Goal: Task Accomplishment & Management: Use online tool/utility

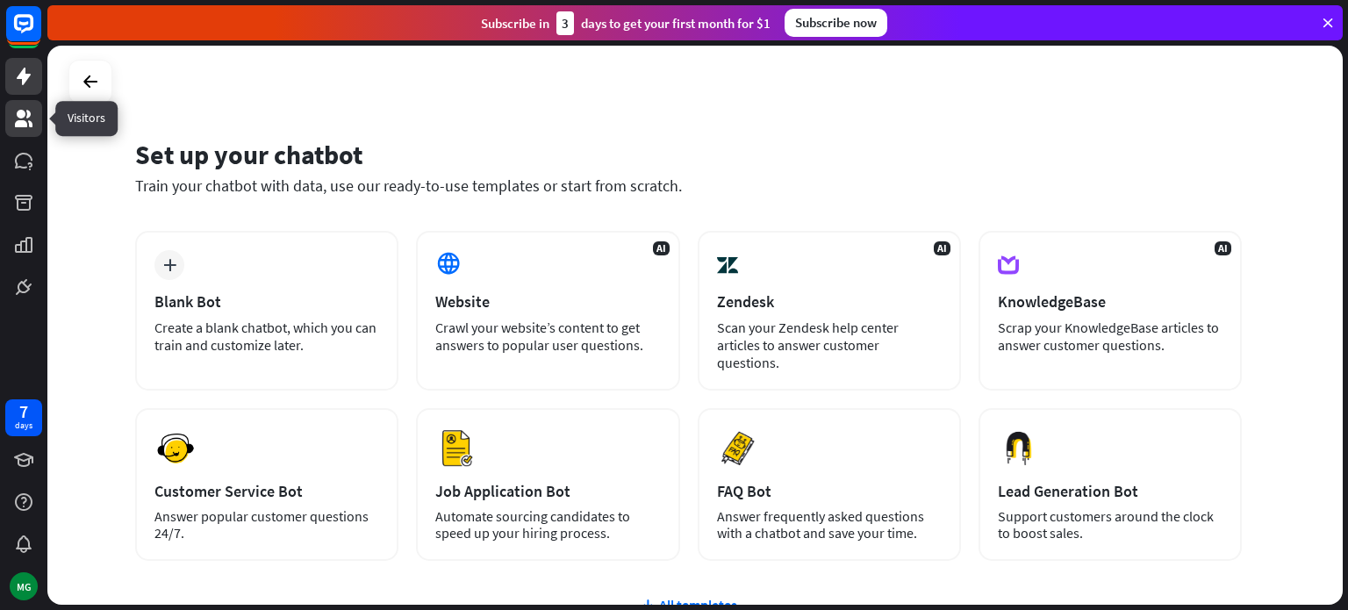
click at [25, 115] on icon at bounding box center [23, 118] width 21 height 21
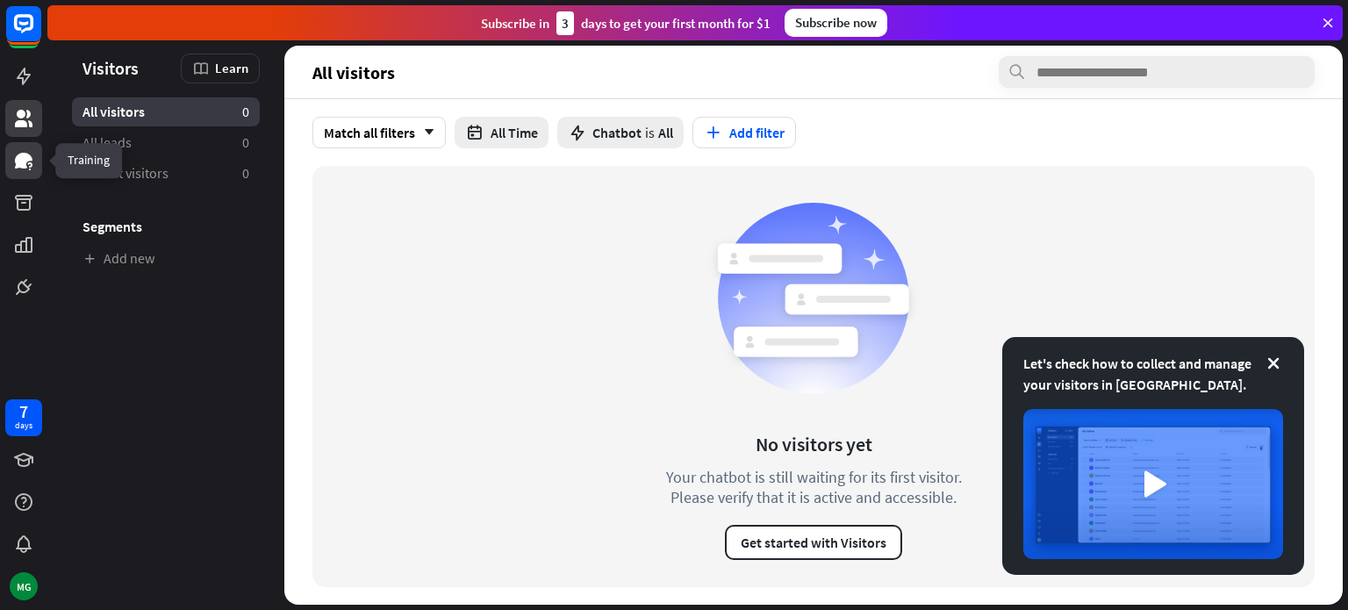
click at [21, 150] on icon at bounding box center [23, 160] width 21 height 21
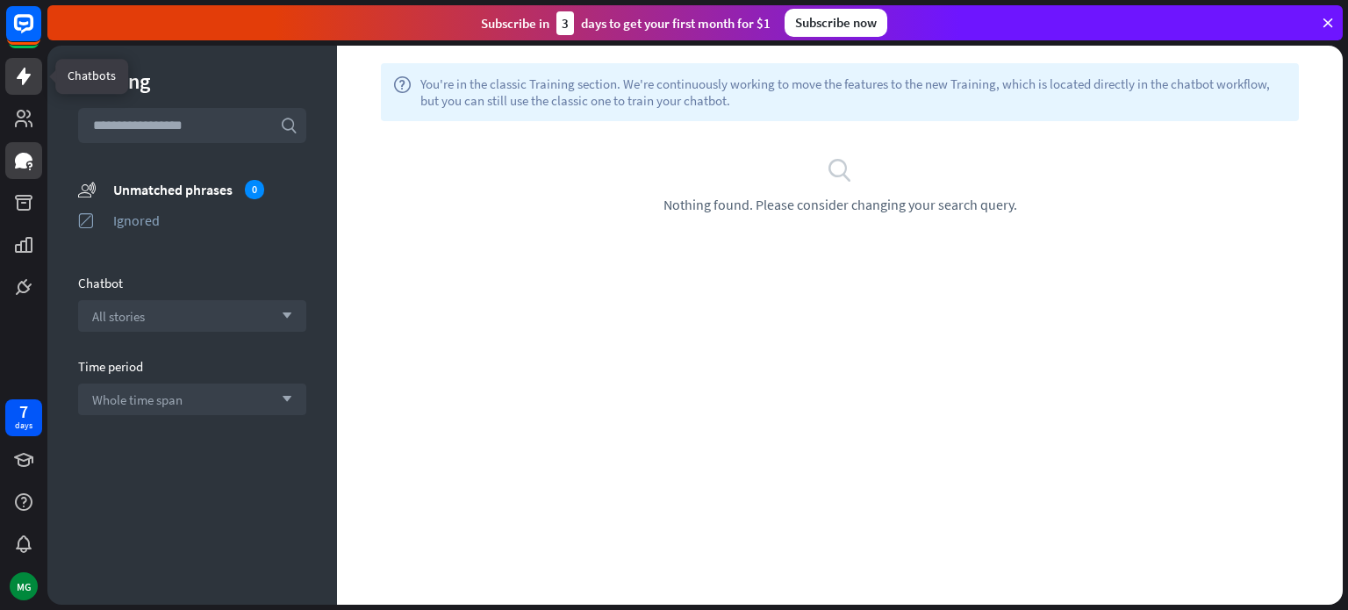
click at [32, 76] on icon at bounding box center [23, 76] width 21 height 21
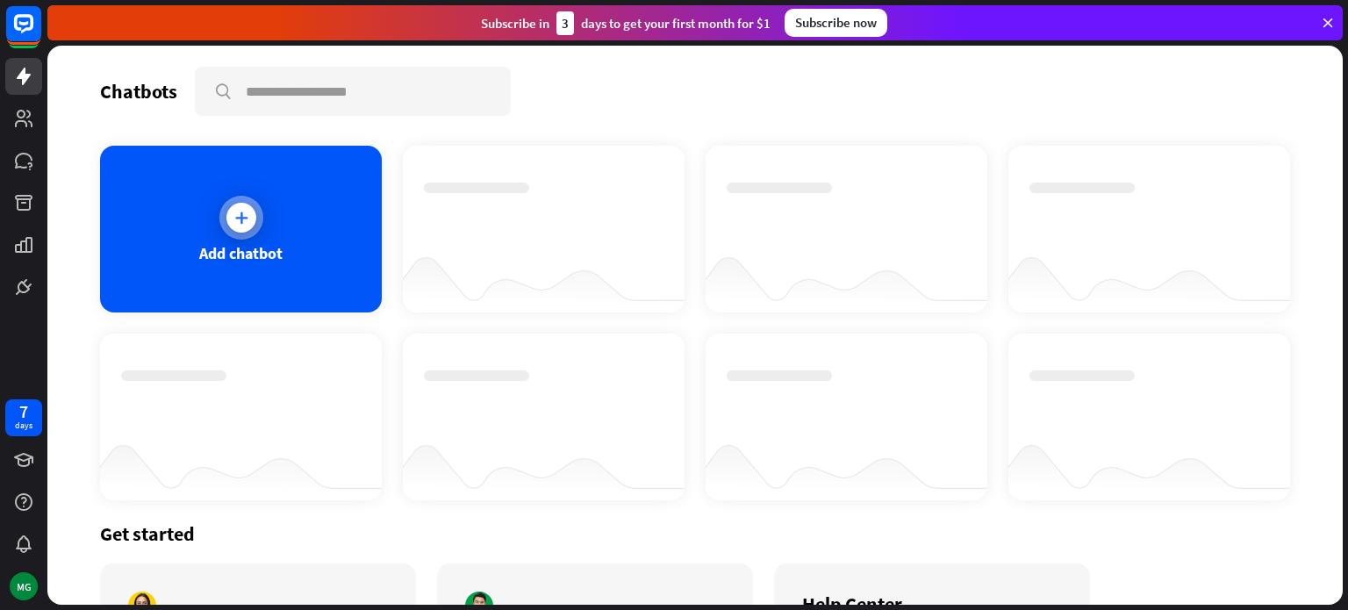
click at [200, 217] on div "Add chatbot" at bounding box center [241, 229] width 282 height 167
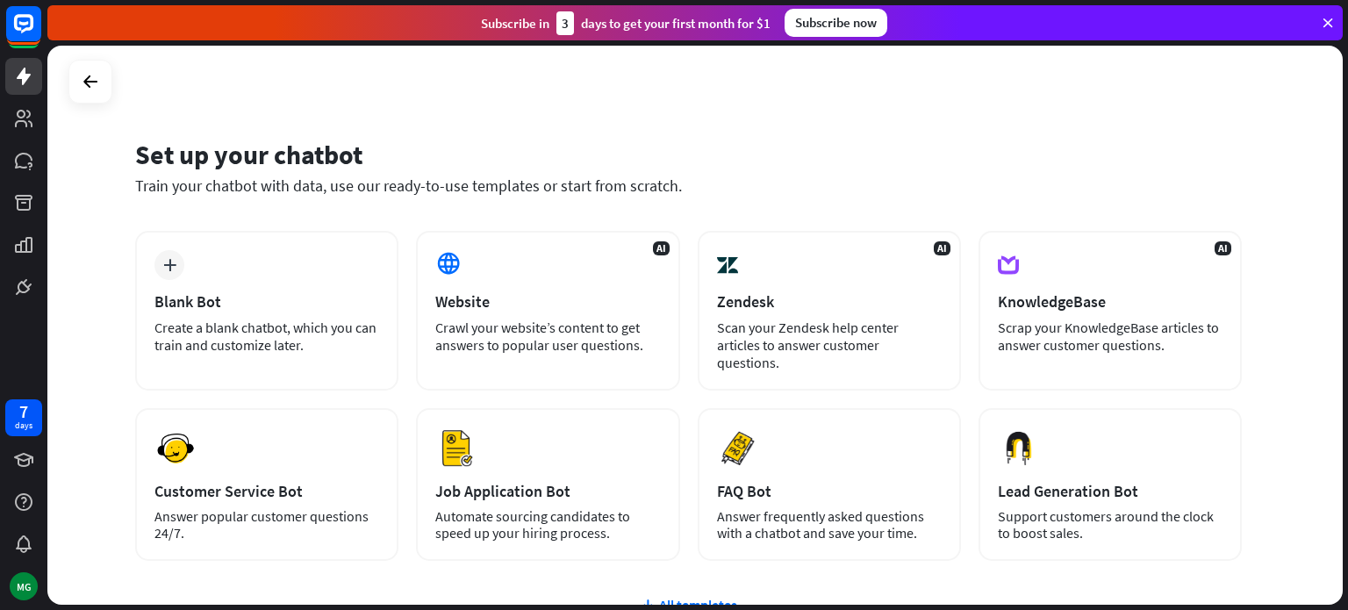
scroll to position [147, 0]
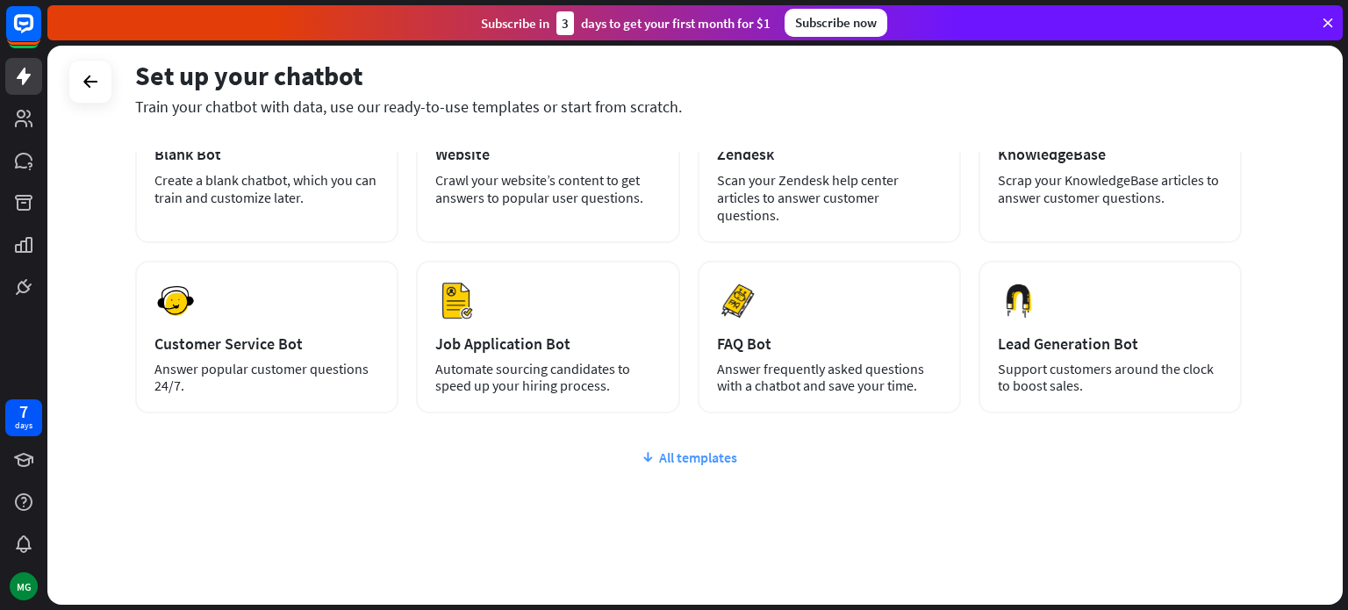
click at [674, 448] on div "All templates" at bounding box center [688, 457] width 1106 height 18
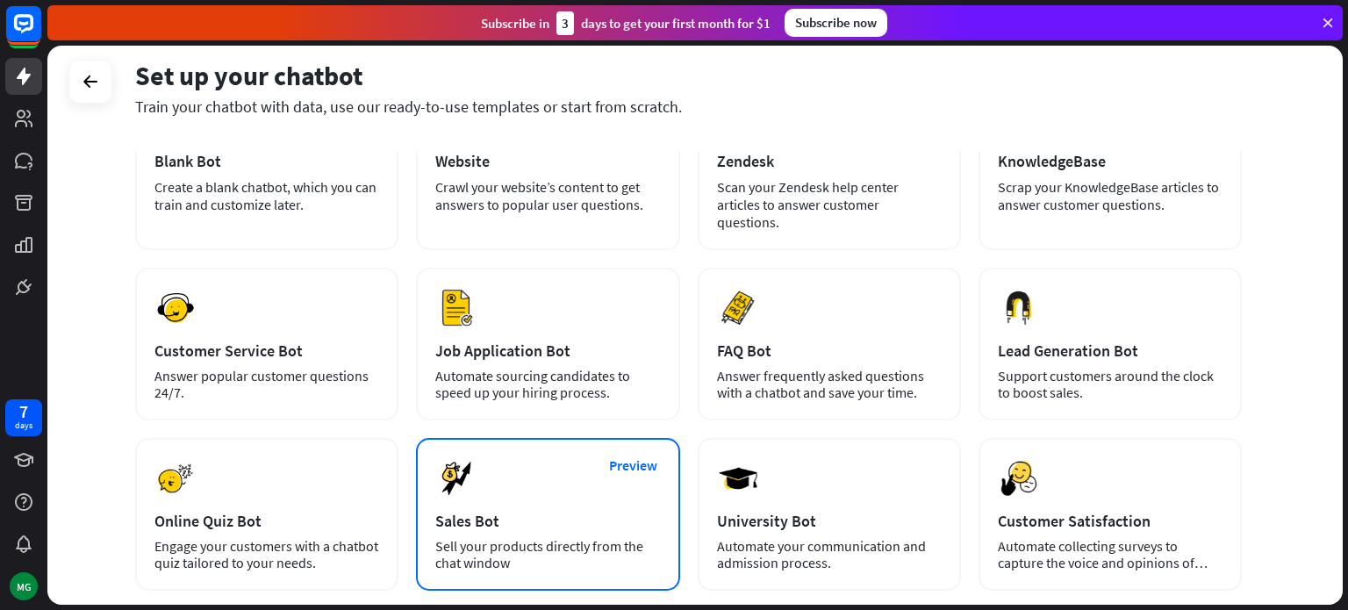
scroll to position [0, 0]
